Goal: Use online tool/utility: Utilize a website feature to perform a specific function

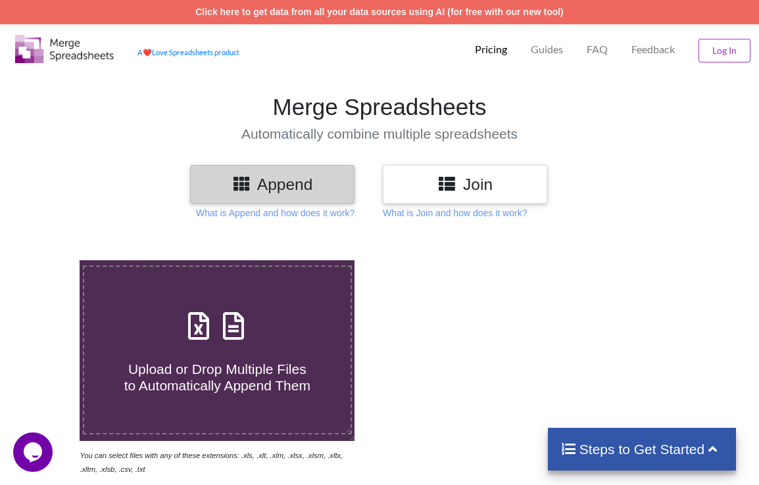
drag, startPoint x: 446, startPoint y: 185, endPoint x: 115, endPoint y: 47, distance: 358.5
click at [446, 185] on icon at bounding box center [446, 183] width 19 height 16
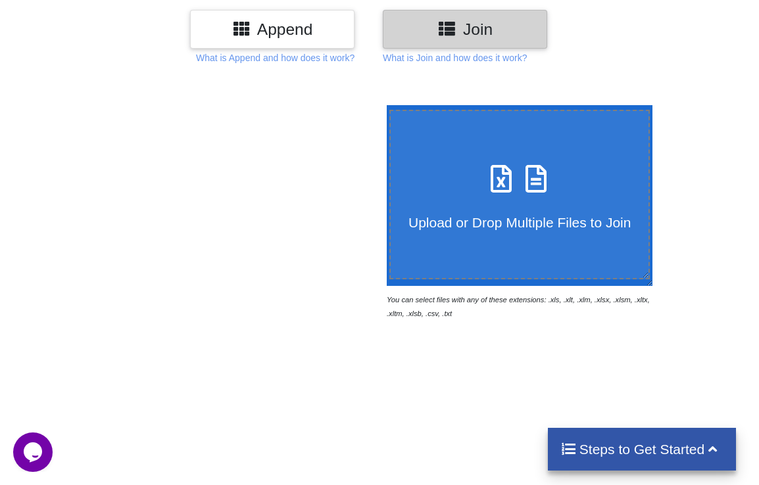
scroll to position [197, 0]
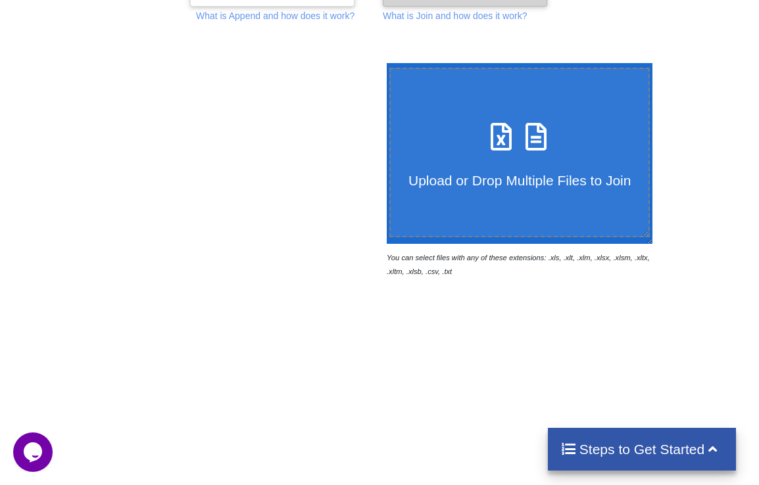
click at [544, 143] on icon at bounding box center [536, 130] width 33 height 28
click at [383, 63] on input "Upload or Drop Multiple Files to Join" at bounding box center [383, 63] width 0 height 0
type input "C:\fakepath\NKCV 07.10 [PERSON_NAME] Uyên - NV Lễ Tân.xlsx"
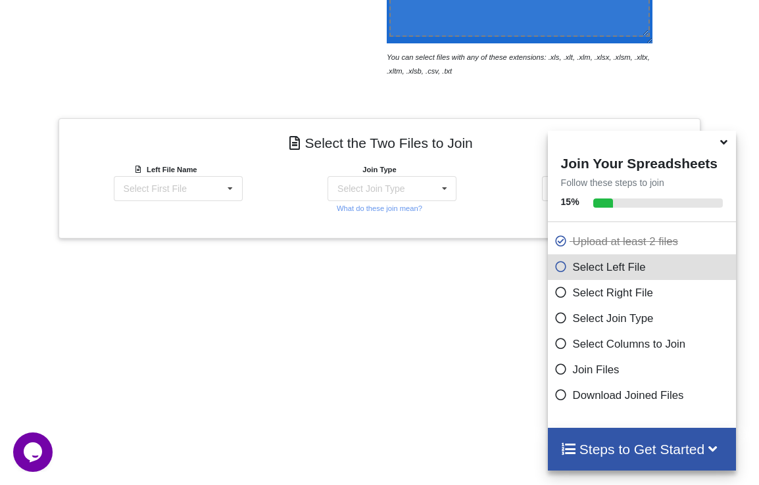
scroll to position [503, 0]
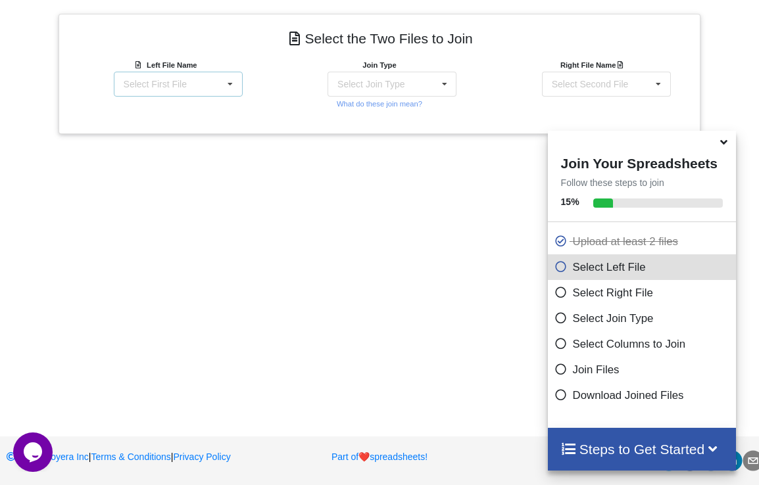
click at [161, 77] on div "Select First File NKCV 07.10 [PERSON_NAME] Uyên - [GEOGRAPHIC_DATA] Lễ Tân.xlsx…" at bounding box center [178, 84] width 129 height 25
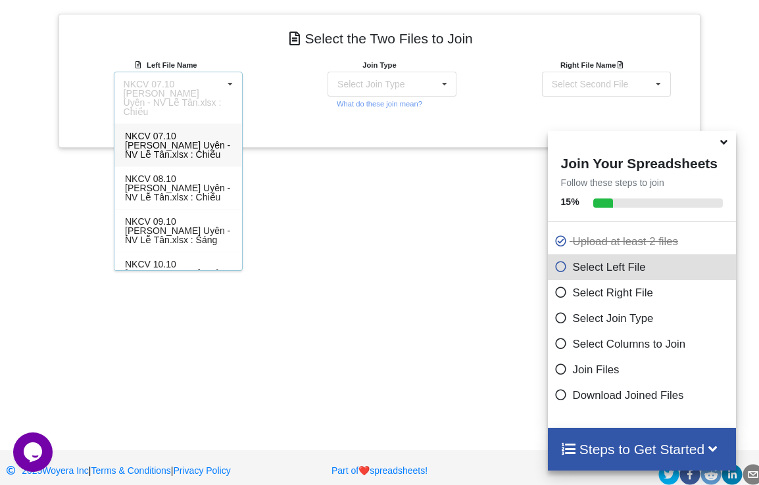
click at [362, 248] on div "Add More Files to Select For Join You can select files with any of these extens…" at bounding box center [379, 76] width 759 height 693
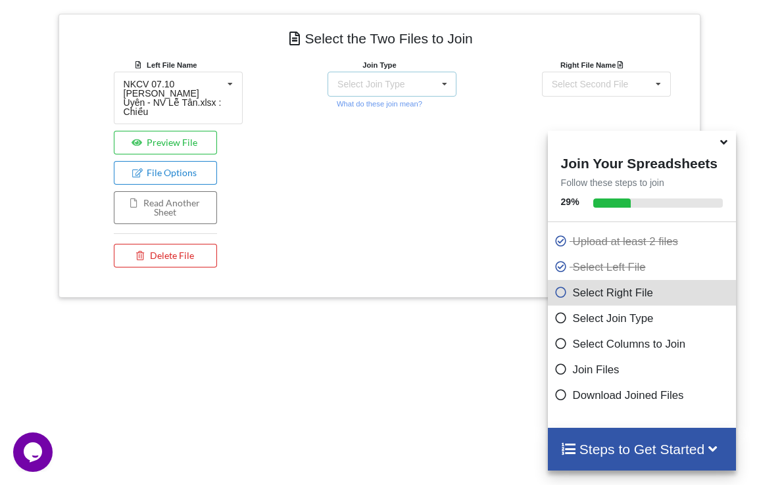
click at [374, 84] on div "Select Join Type" at bounding box center [370, 84] width 67 height 9
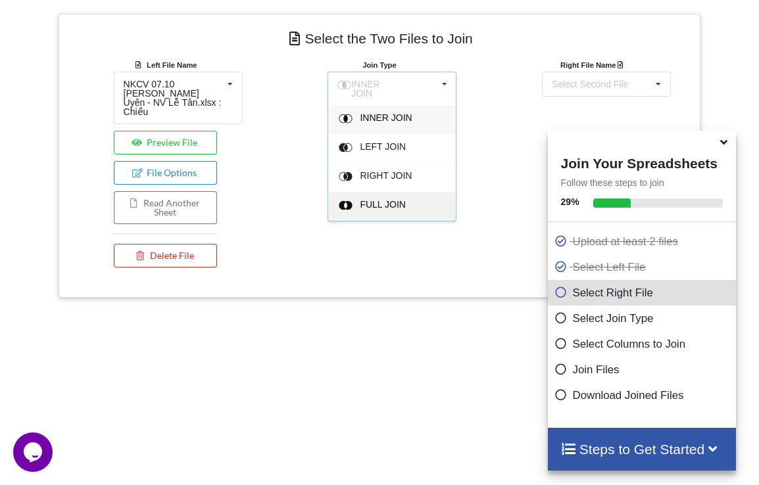
click at [416, 208] on div "FULL JOIN" at bounding box center [400, 207] width 80 height 14
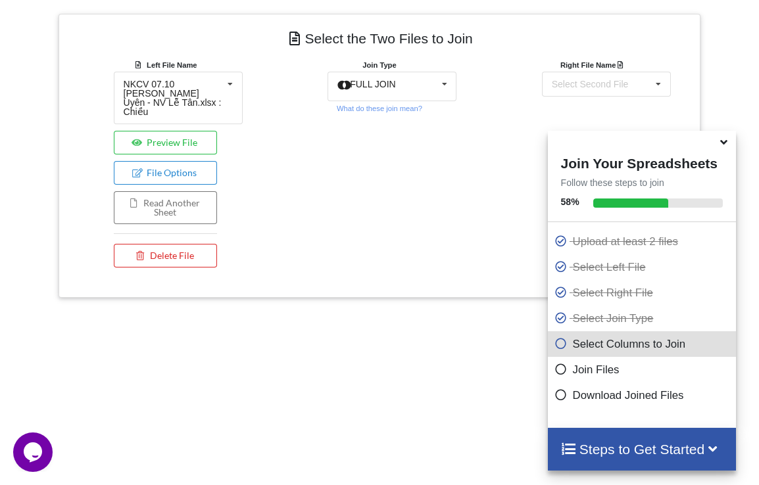
click at [372, 255] on div "Join Type FULL JOIN INNER JOIN LEFT JOIN RIGHT JOIN FULL JOIN What do these joi…" at bounding box center [379, 166] width 214 height 216
click at [606, 65] on b "Right File Name" at bounding box center [593, 65] width 66 height 8
drag, startPoint x: 597, startPoint y: 85, endPoint x: 558, endPoint y: 72, distance: 41.4
click at [597, 85] on div "Select Second File" at bounding box center [590, 84] width 77 height 9
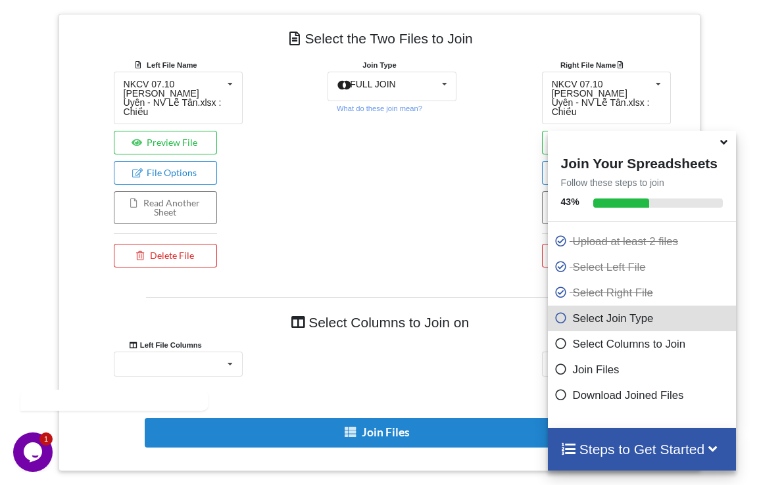
click at [719, 146] on icon at bounding box center [724, 140] width 14 height 12
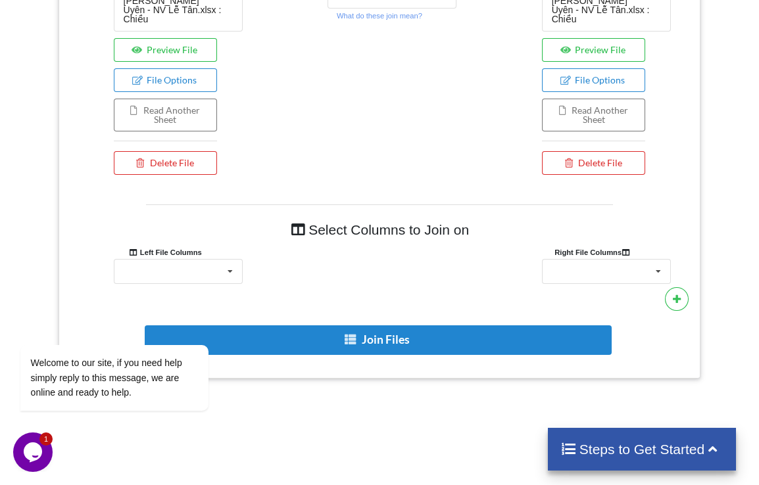
scroll to position [727, 0]
